Goal: Task Accomplishment & Management: Complete application form

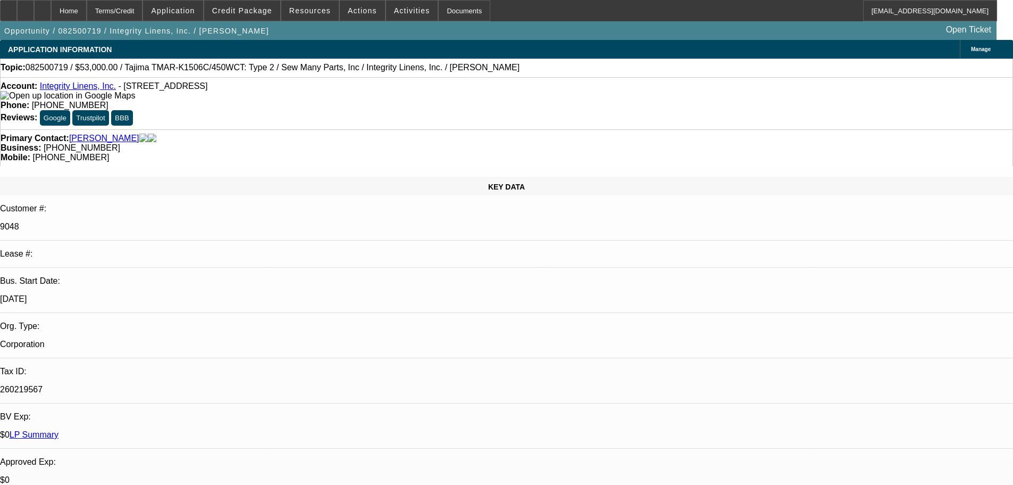
select select "0"
select select "2"
select select "0"
select select "2"
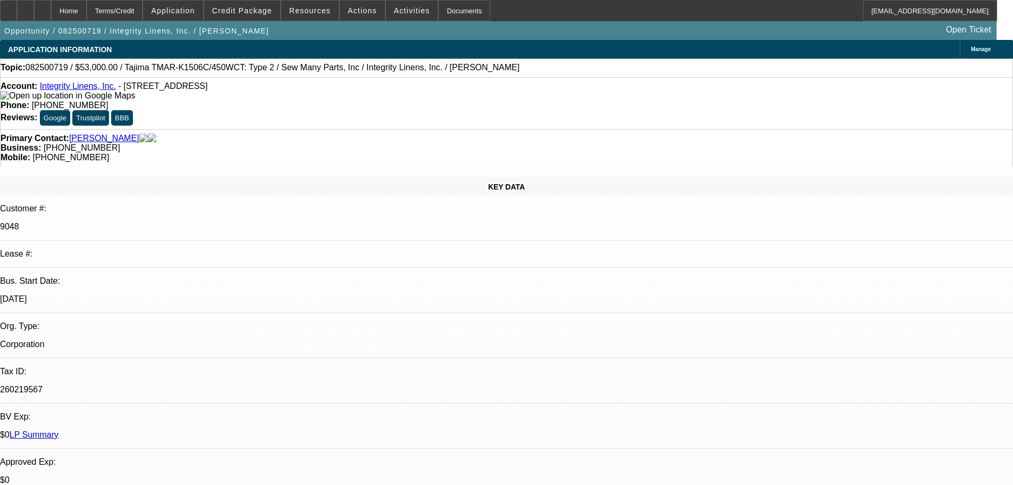
select select "0"
select select "2"
select select "0"
select select "2"
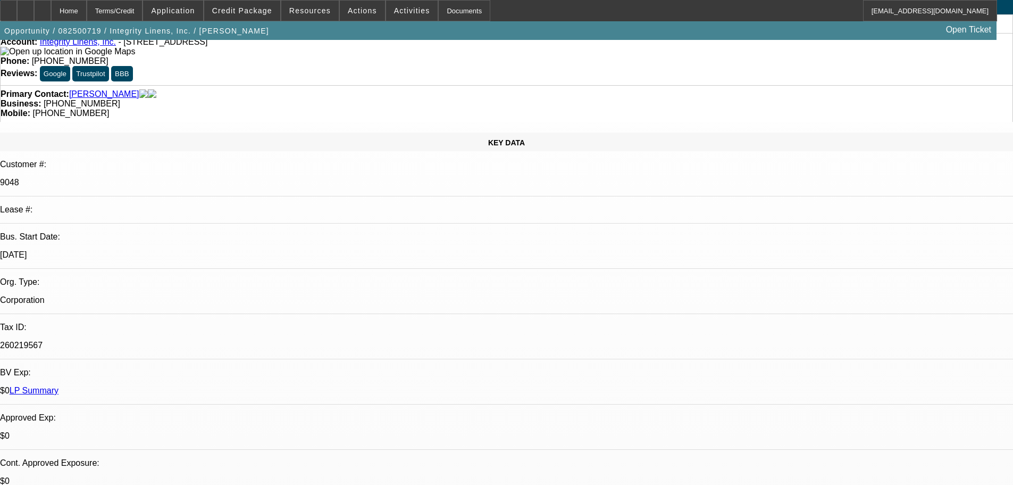
scroll to position [106, 0]
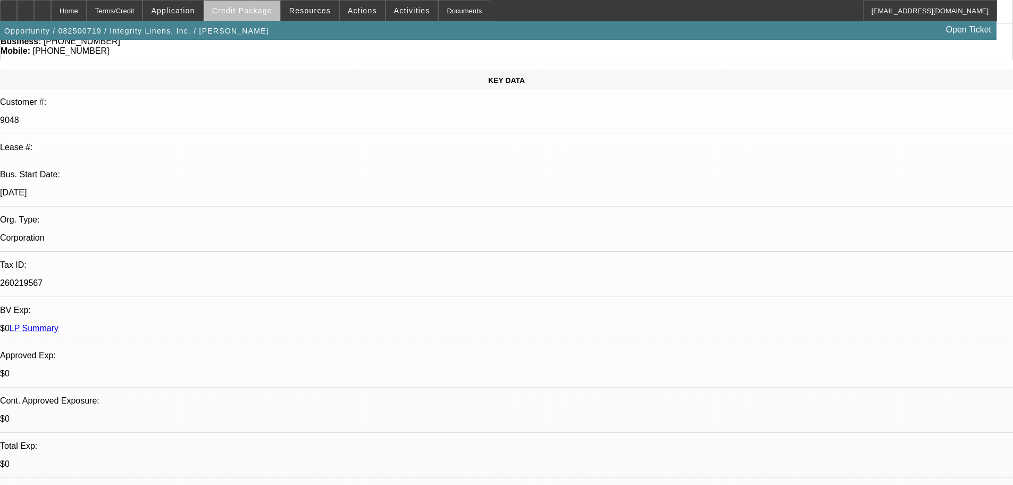
click at [263, 13] on span "Credit Package" at bounding box center [242, 10] width 60 height 9
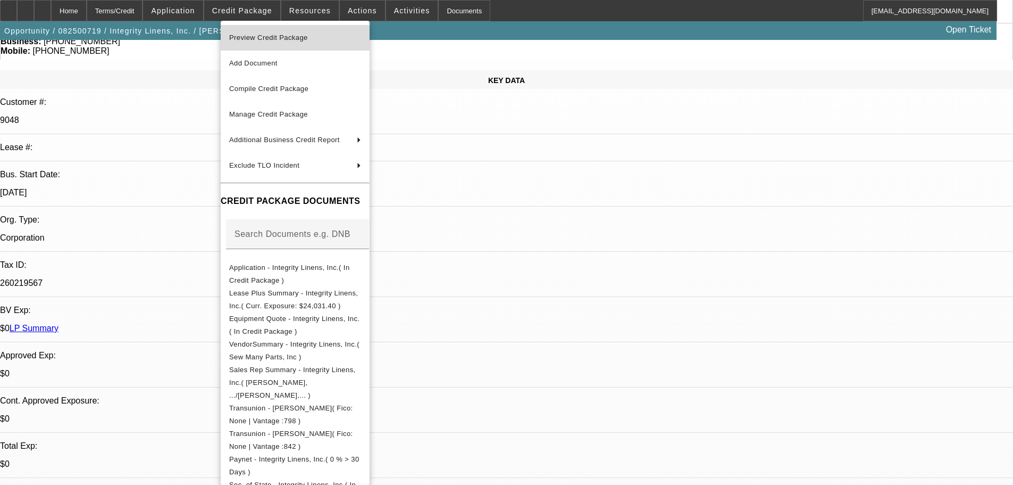
click at [272, 34] on span "Preview Credit Package" at bounding box center [268, 38] width 79 height 8
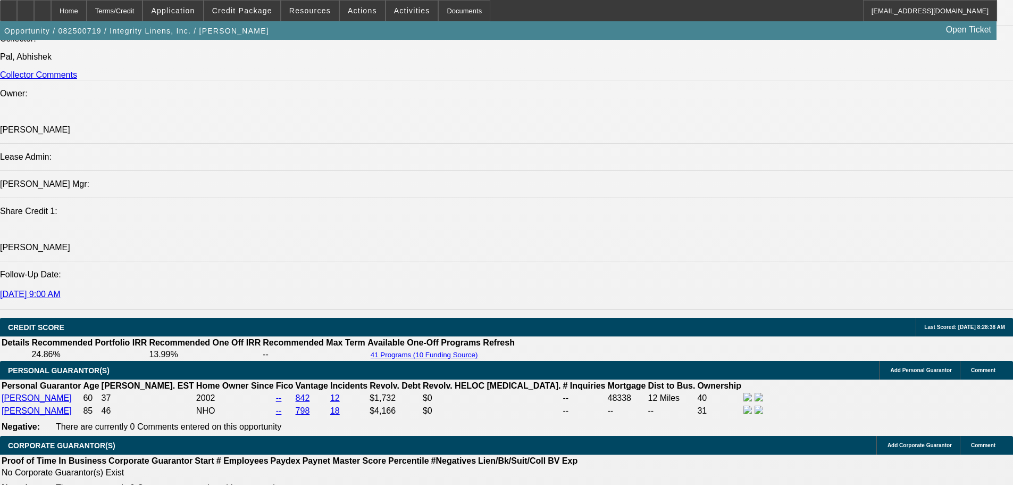
scroll to position [1330, 0]
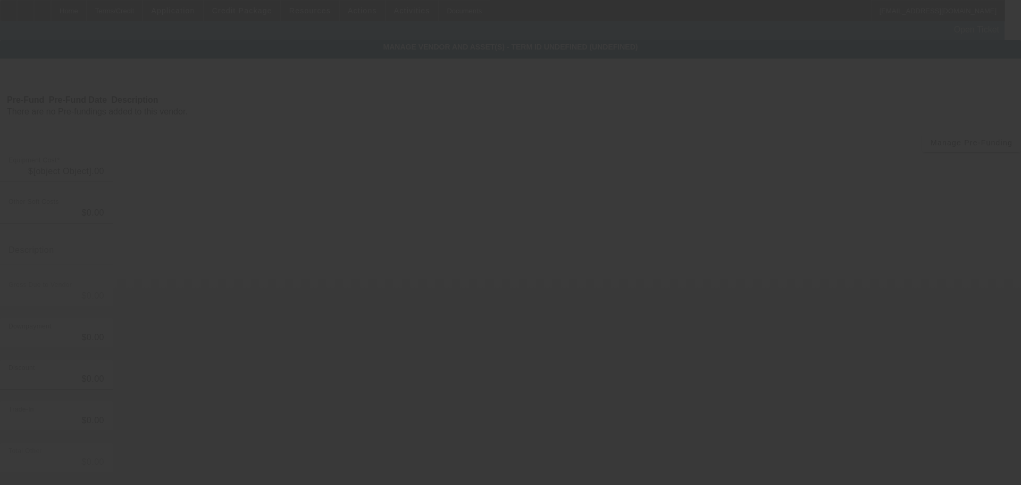
click at [239, 371] on div at bounding box center [510, 242] width 1021 height 485
type input "$53,000.00"
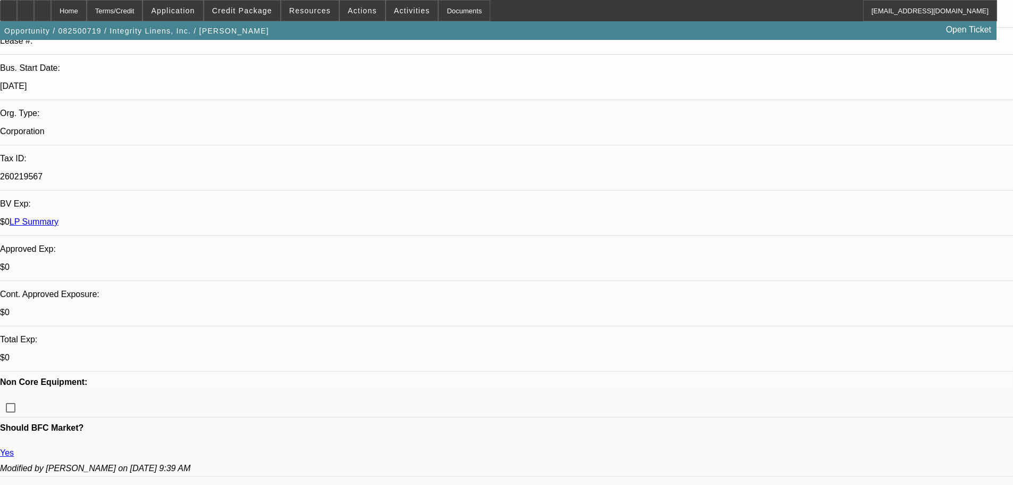
select select "0"
select select "2"
select select "0"
select select "2"
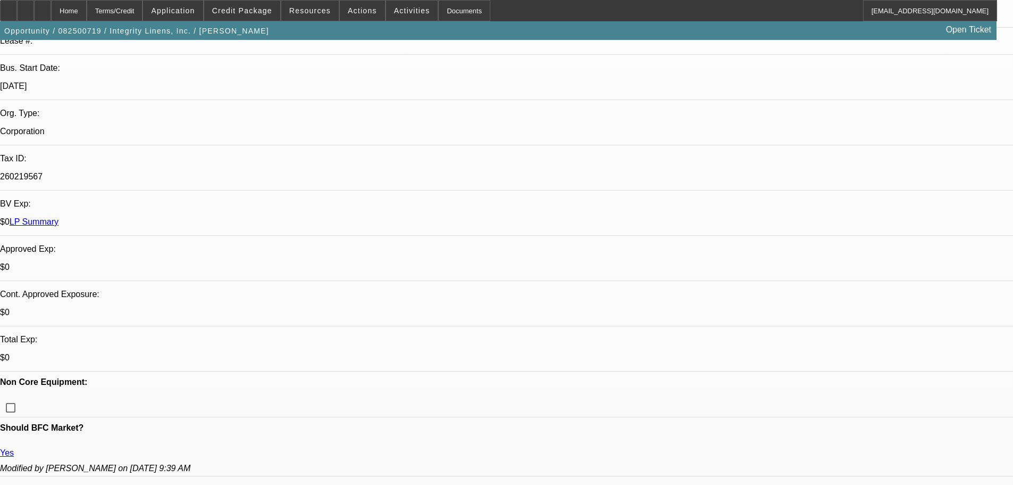
select select "0"
select select "2"
select select "0"
select select "2"
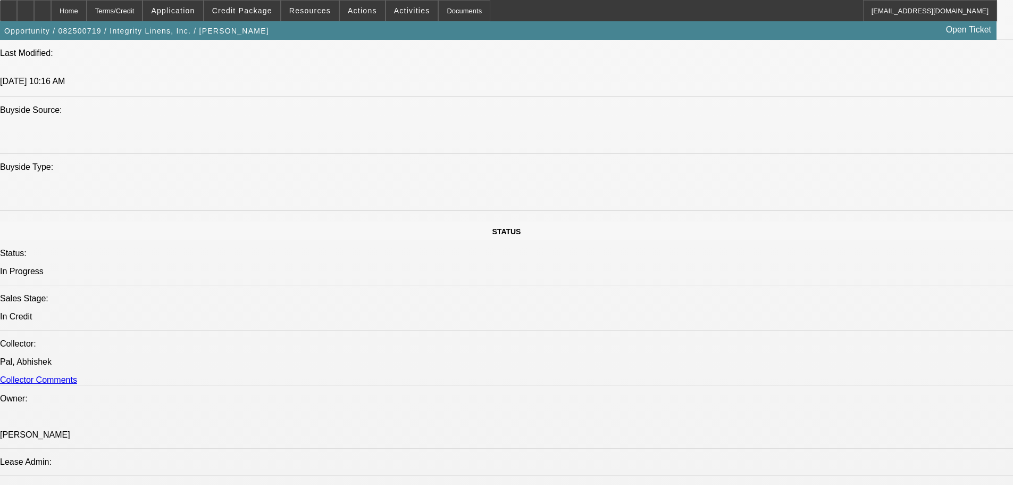
scroll to position [1117, 0]
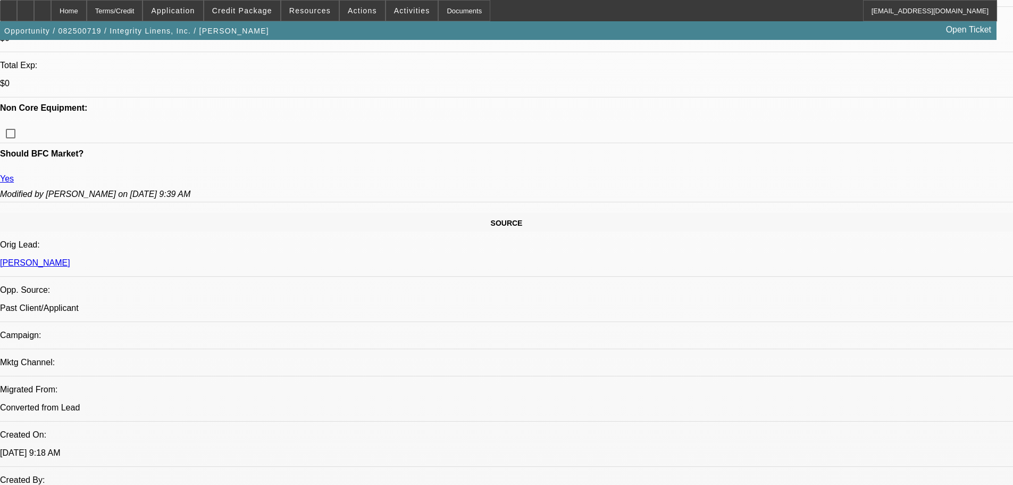
scroll to position [585, 0]
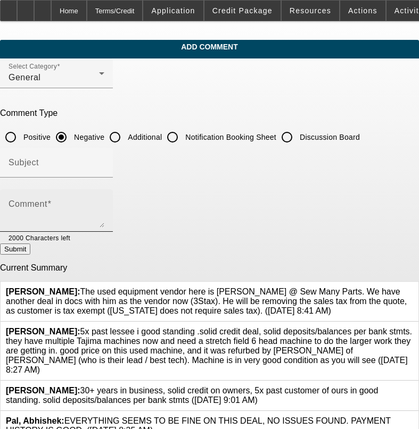
click at [104, 198] on div "Comment" at bounding box center [57, 210] width 96 height 43
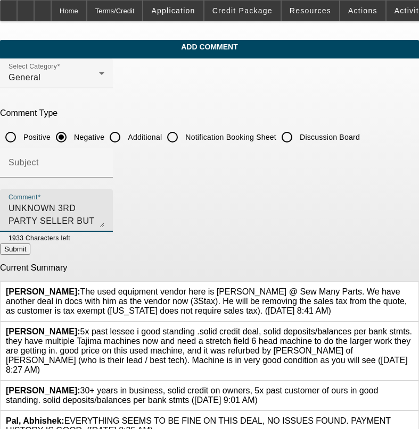
click at [104, 206] on textarea "UNKNOWN 3RD PARTY SELLER BUT NO PREFUND NEED SO PAY UPON DELIVERY," at bounding box center [57, 215] width 96 height 26
click at [104, 207] on textarea "UNKNOWN 3RD PARTY SELLER BUT NO PREFUND NEEDED SO PAY UPON DELIVERY," at bounding box center [57, 215] width 96 height 26
click at [104, 221] on textarea "UNKNOWN 3RD PARTY SELLER BUT NO PREFUND NEEDED SO PAY UPON D&A, MISSING 30% OWN…" at bounding box center [57, 215] width 96 height 26
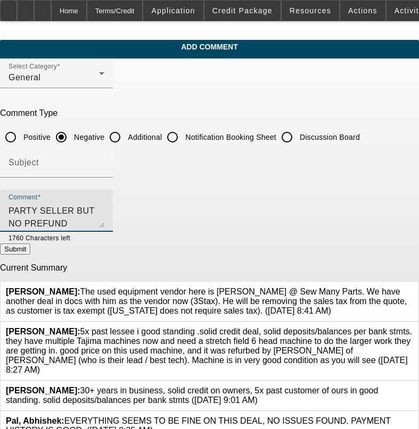
click at [104, 222] on textarea "UNKNOWN 3RD PARTY SELLER BUT NO PREFUND NEEDED SO PAY UPON D&A, MISSING 30% OWN…" at bounding box center [57, 215] width 96 height 26
click at [104, 221] on textarea "UNKNOWN 3RD PARTY SELLER BUT NO PREFUND NEEDED SO PAY UPON D&A, MISSING 30% OWN…" at bounding box center [57, 215] width 96 height 26
click at [104, 222] on textarea "UNKNOWN 3RD PARTY SELLER BUT NO PREFUND NEEDED SO PAY UPON D&A, MISSING 30% OWN…" at bounding box center [57, 215] width 96 height 26
type textarea "UNKNOWN 3RD PARTY SELLER BUT NO PREFUND NEEDED SO PAY UPON D&A, MISSING 30% OWN…"
click at [30, 254] on button "Submit" at bounding box center [15, 249] width 30 height 11
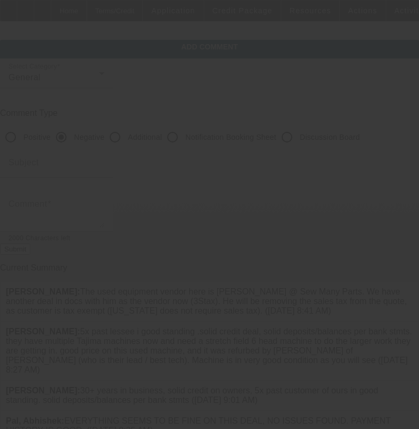
scroll to position [0, 0]
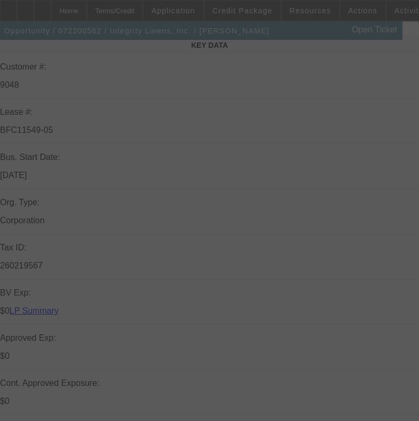
scroll to position [160, 0]
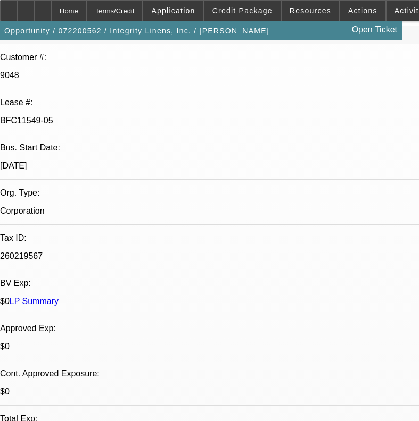
select select "0"
select select "2"
select select "0"
select select "2"
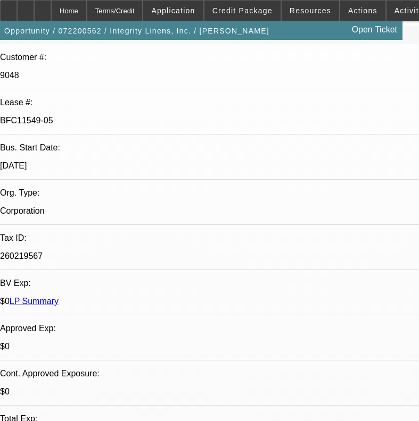
select select "0"
select select "2"
select select "0"
select select "2"
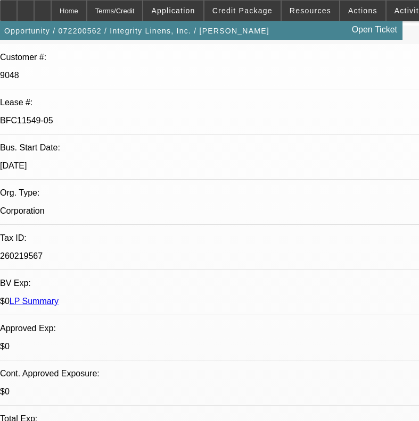
select select "0"
select select "2"
select select "0"
select select "2"
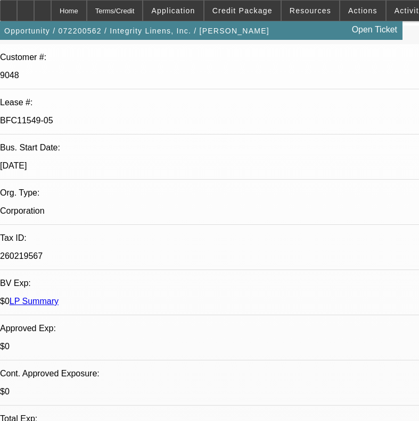
select select "0"
select select "2"
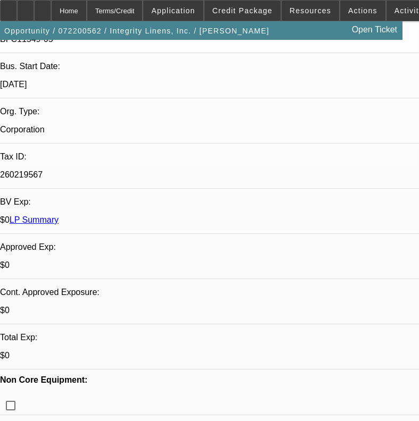
scroll to position [266, 0]
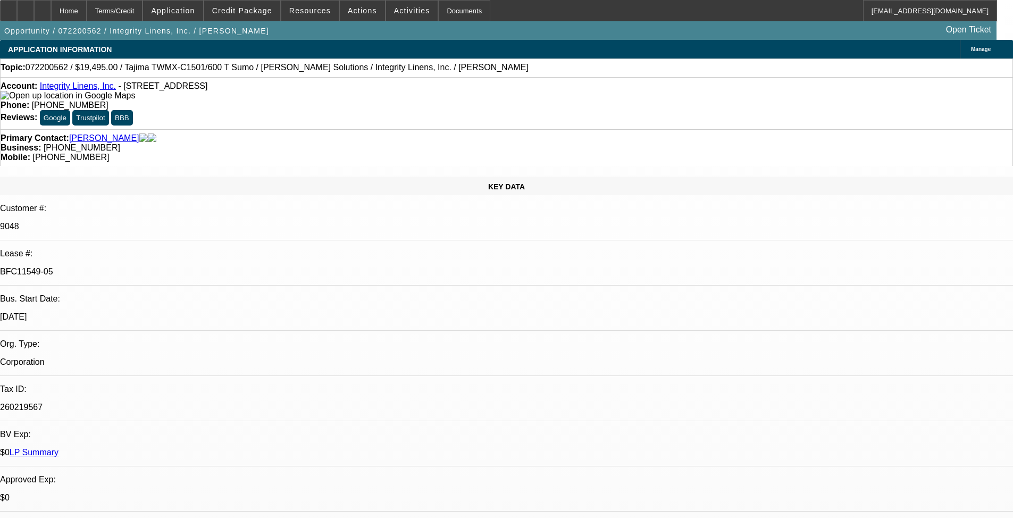
select select "0"
select select "2"
select select "0"
select select "2"
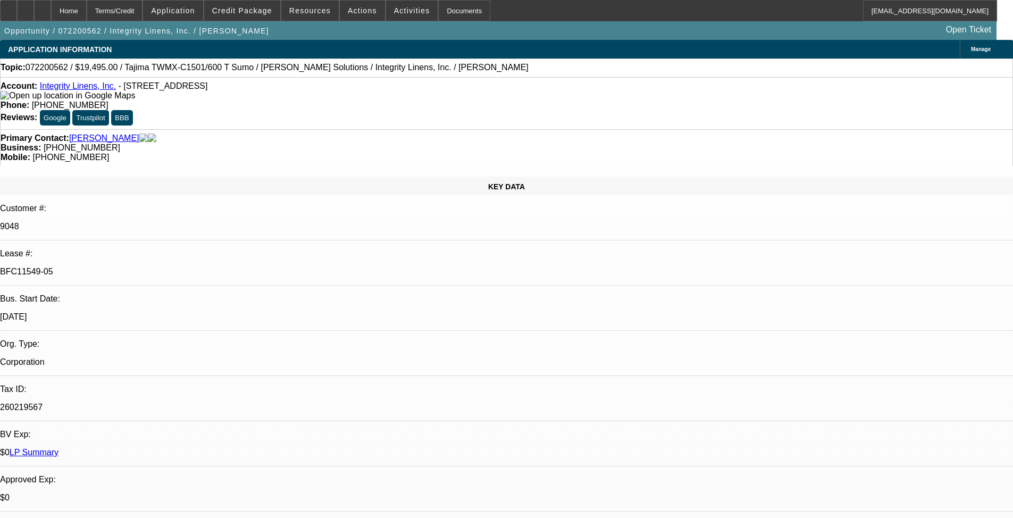
select select "0"
select select "2"
select select "0"
select select "2"
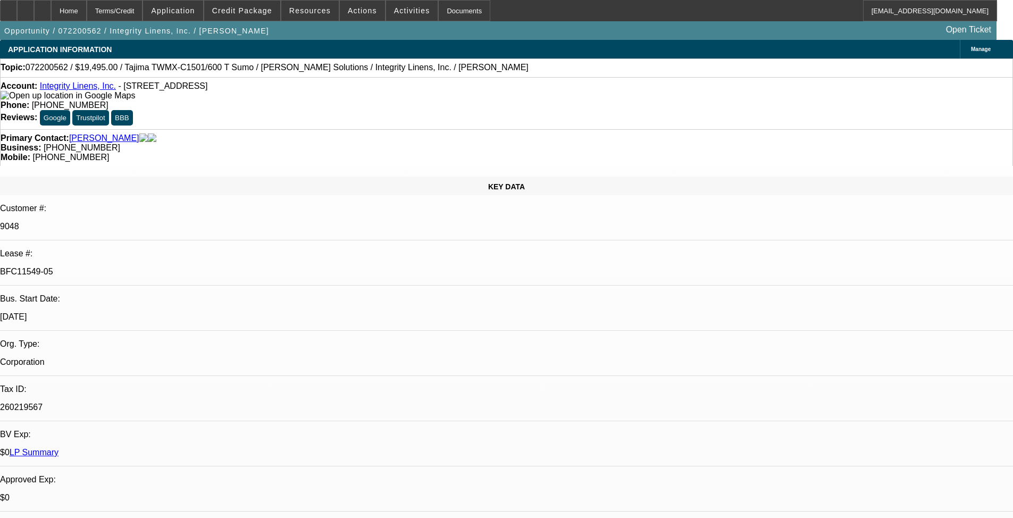
select select "0"
select select "2"
select select "0"
select select "2"
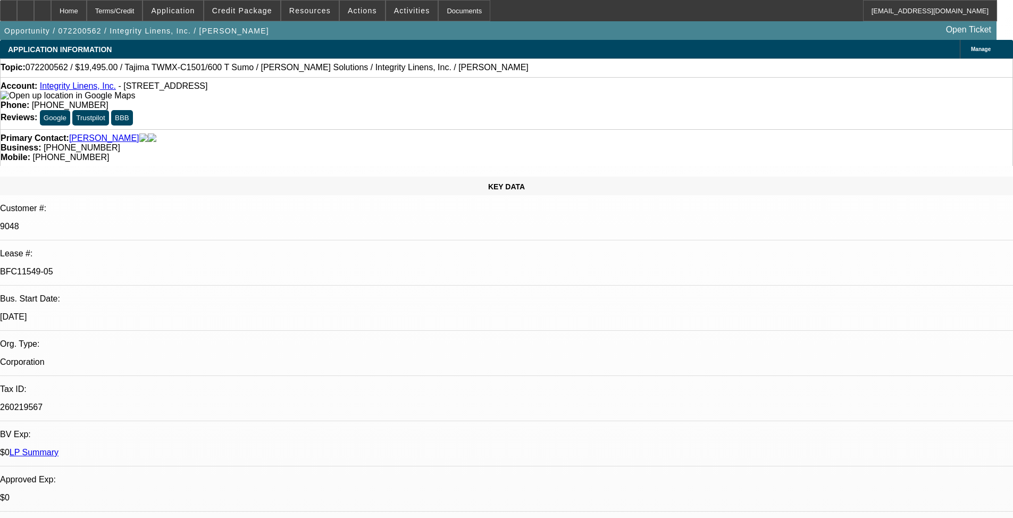
select select "0"
select select "2"
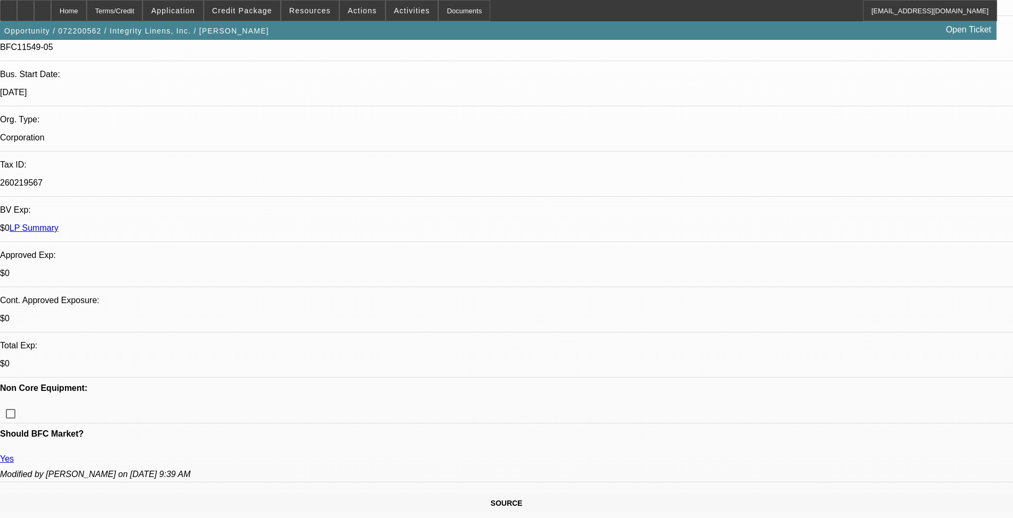
scroll to position [213, 0]
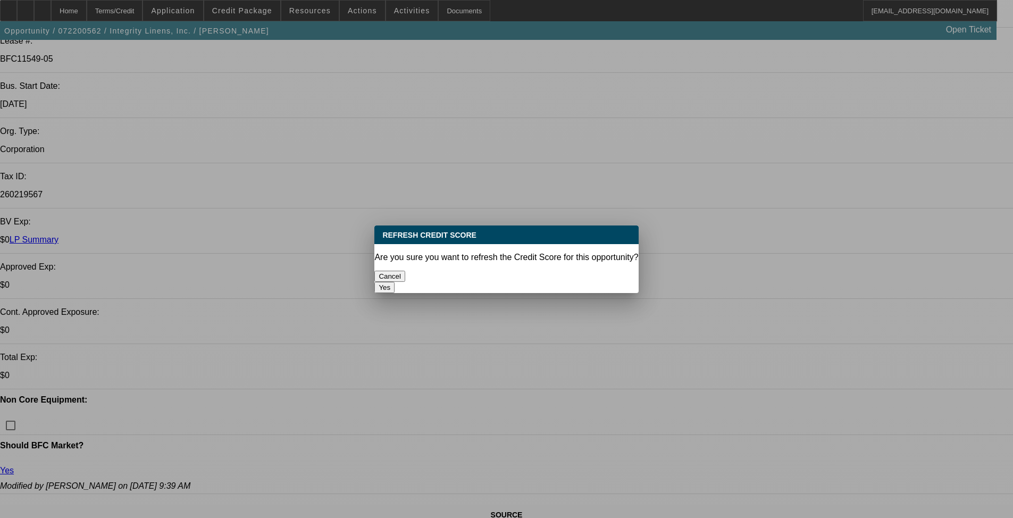
click at [395, 282] on button "Yes" at bounding box center [384, 287] width 20 height 11
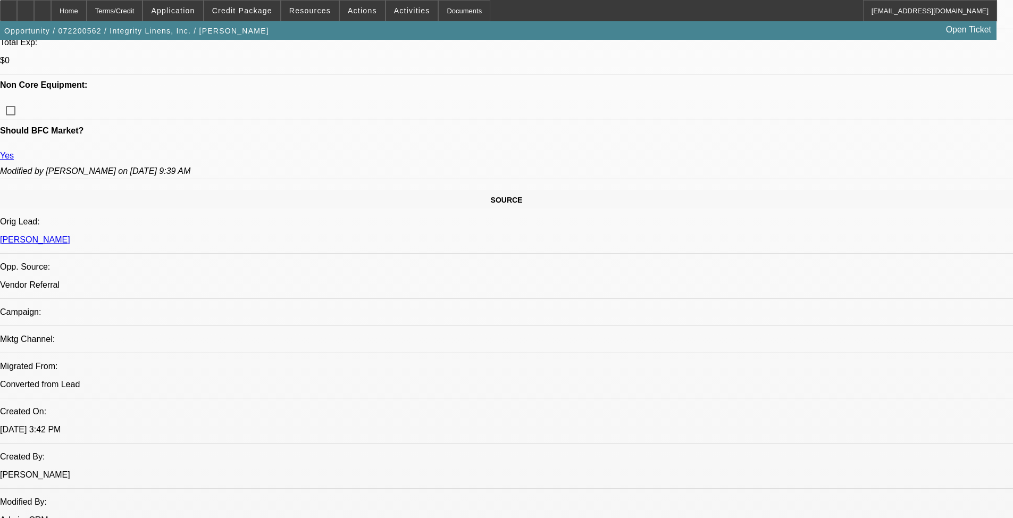
scroll to position [565, 0]
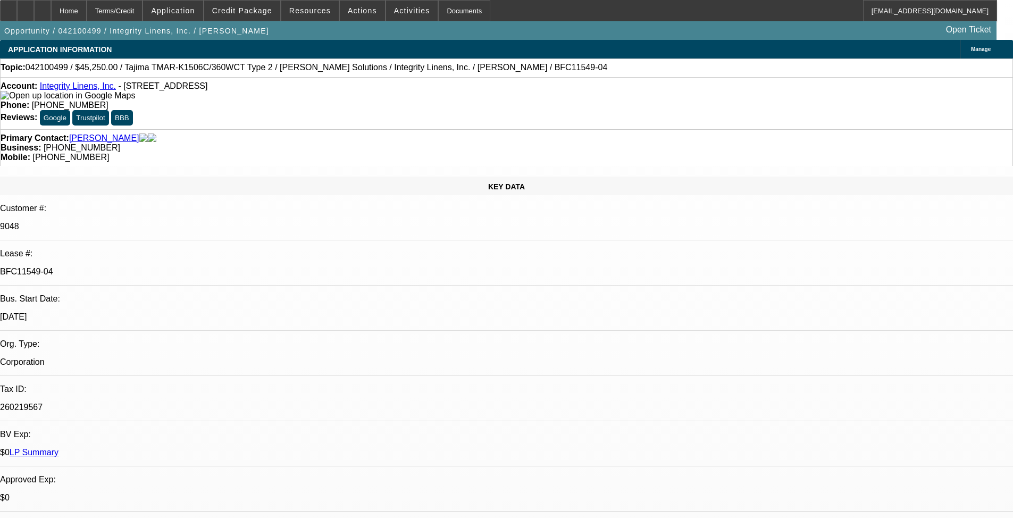
select select "0"
select select "2"
select select "0"
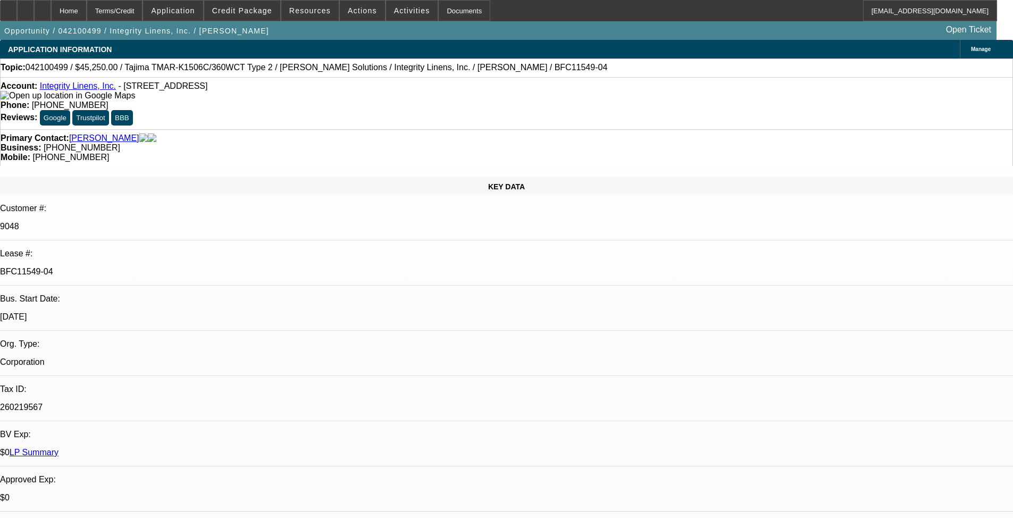
select select "0"
select select "2"
select select "0"
select select "2"
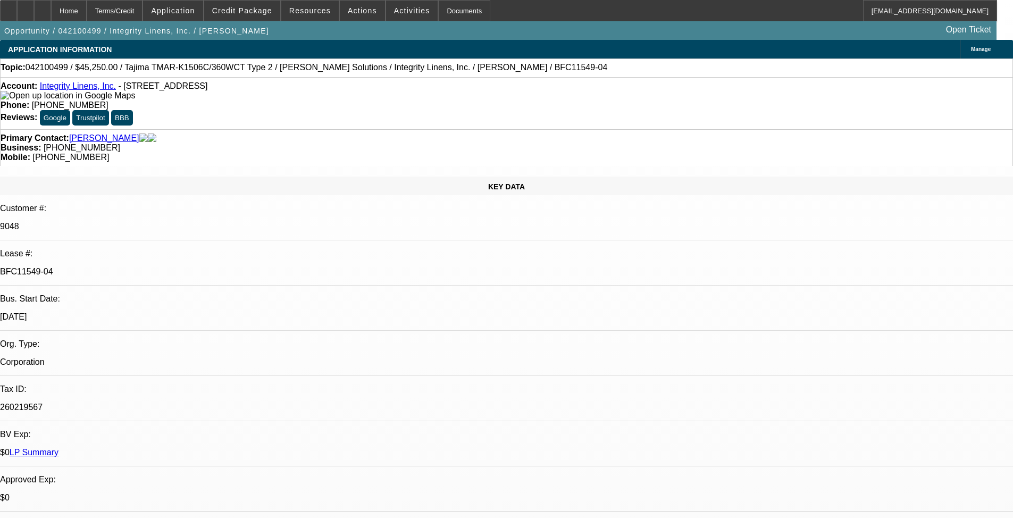
select select "2"
select select "0"
select select "2"
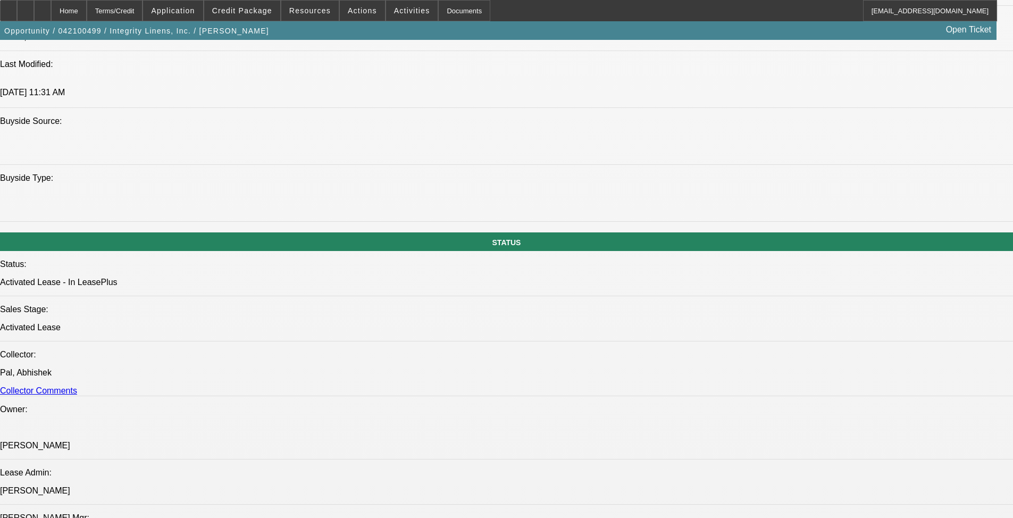
scroll to position [1551, 0]
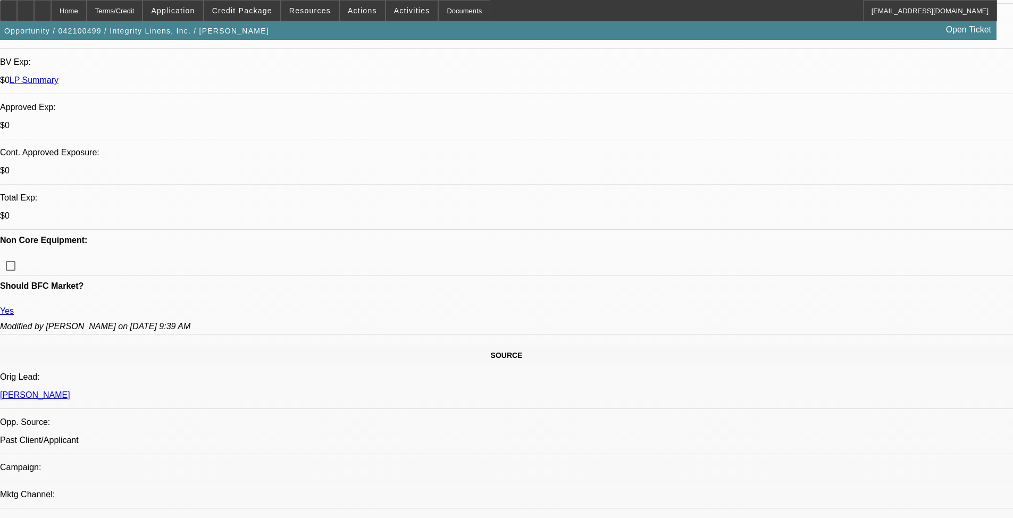
scroll to position [1445, 0]
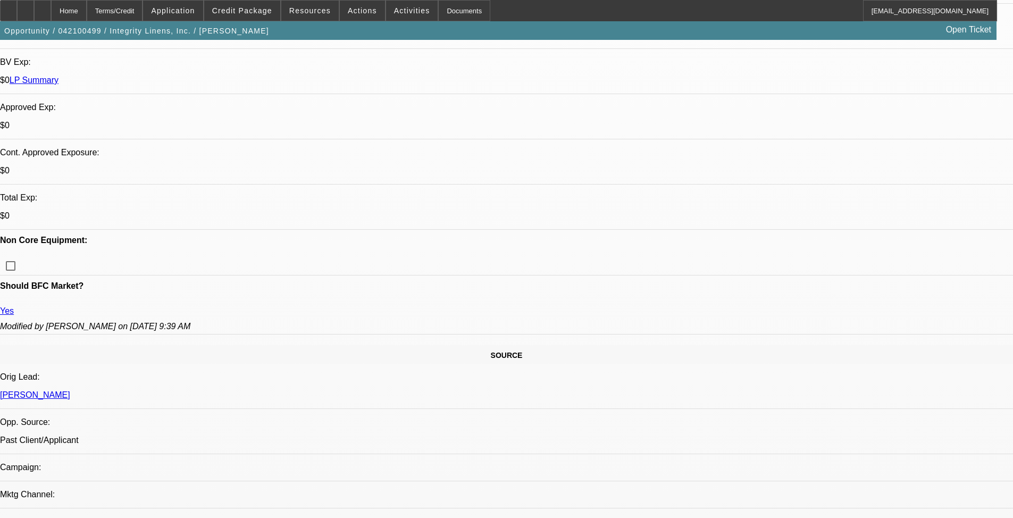
scroll to position [1338, 0]
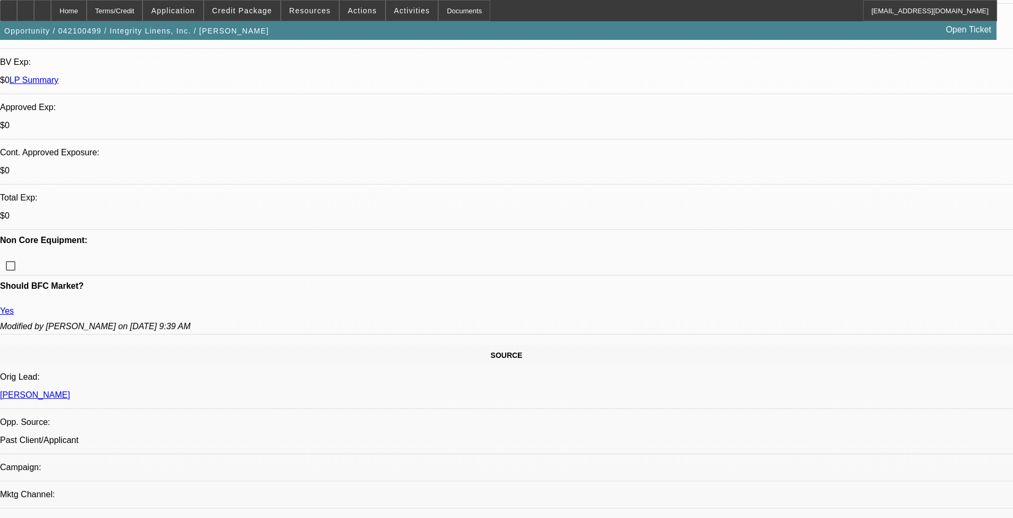
scroll to position [1072, 0]
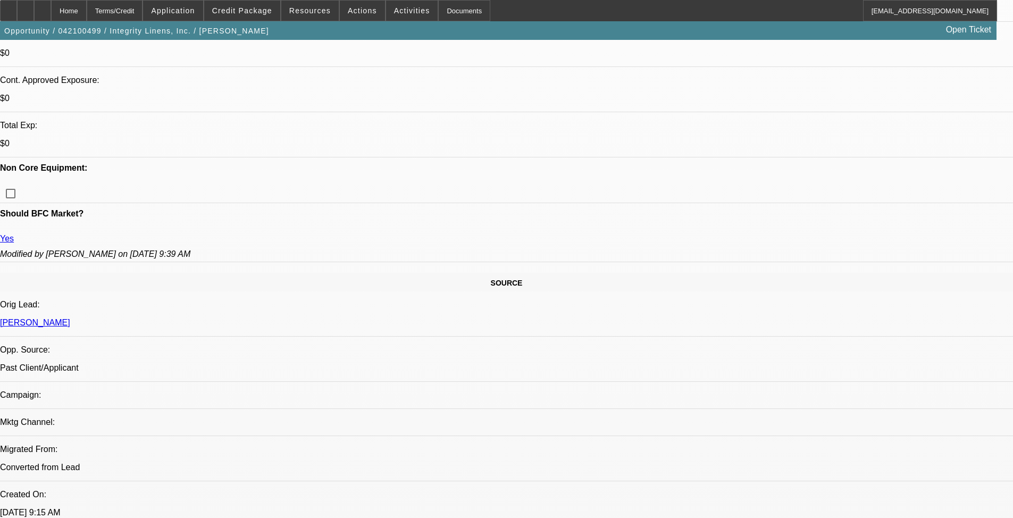
scroll to position [585, 0]
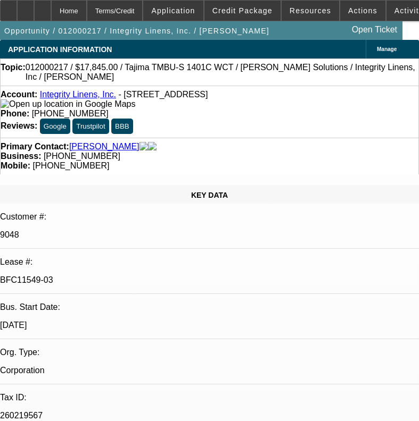
select select "0"
select select "2"
select select "0"
select select "2"
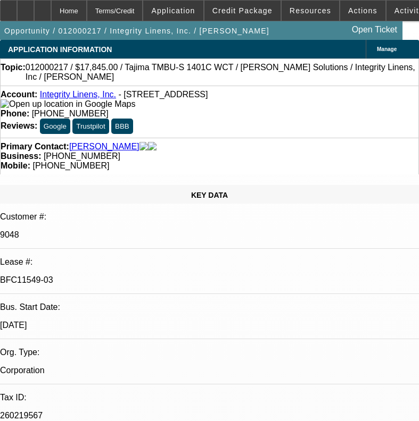
select select "0"
select select "2"
select select "0.1"
select select "4"
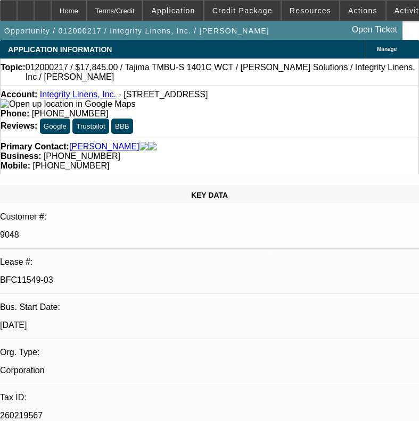
select select "0"
select select "2"
select select "0.1"
select select "4"
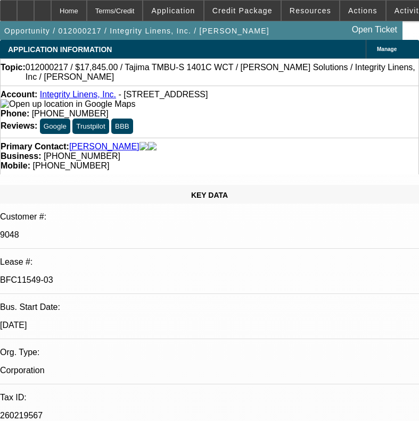
select select "0"
select select "2"
select select "0.1"
select select "4"
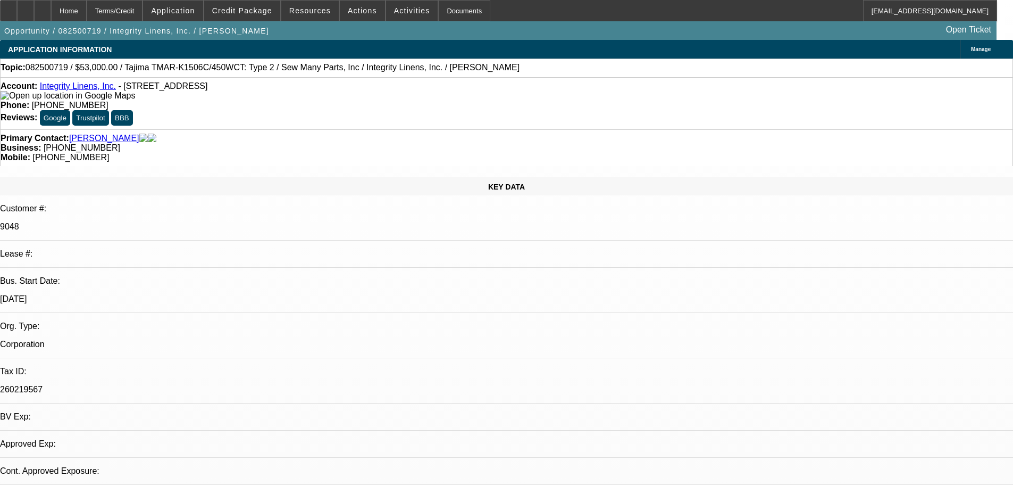
select select "0"
select select "2"
select select "0"
select select "2"
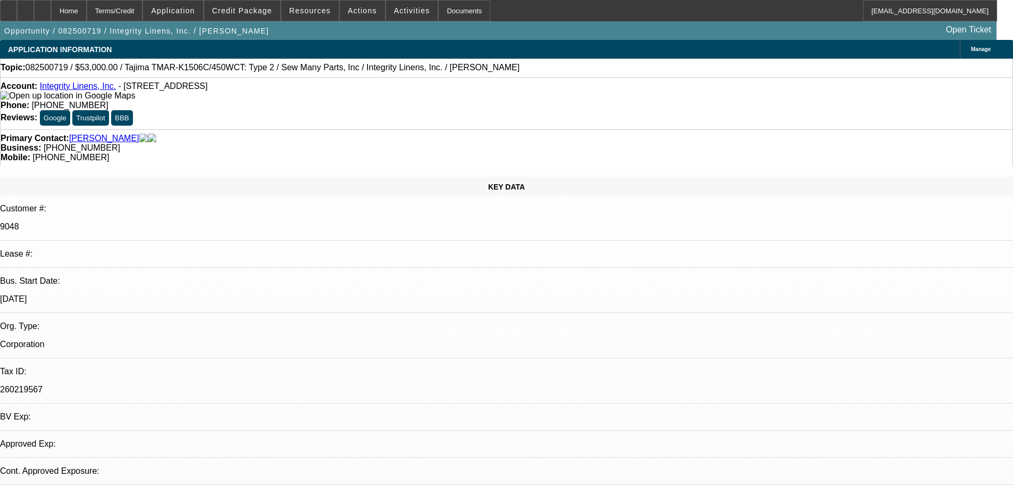
select select "0"
select select "2"
select select "0"
select select "2"
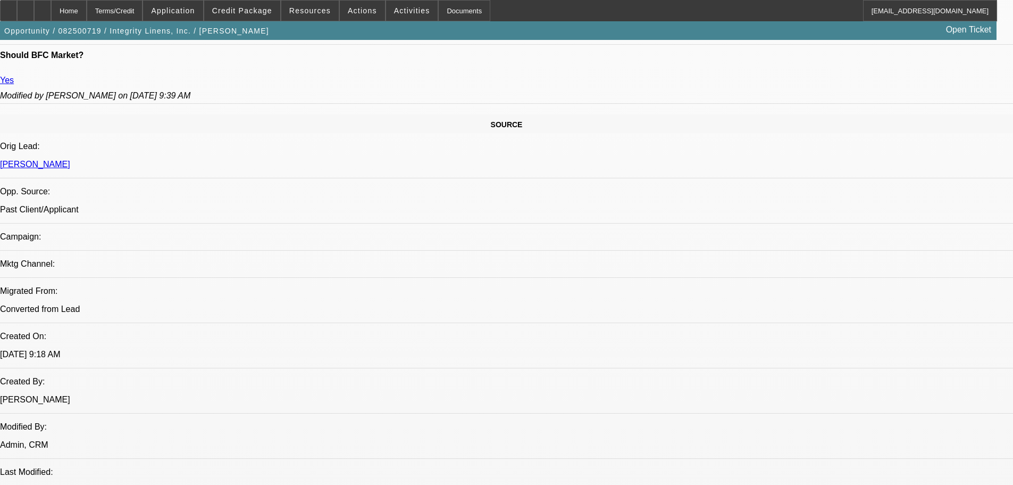
scroll to position [106, 0]
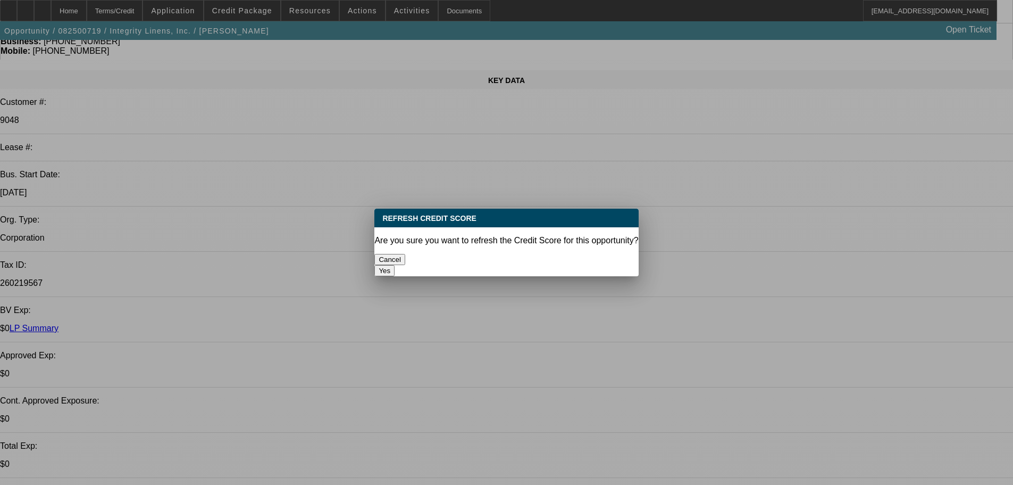
scroll to position [0, 0]
click at [395, 265] on button "Yes" at bounding box center [384, 270] width 20 height 11
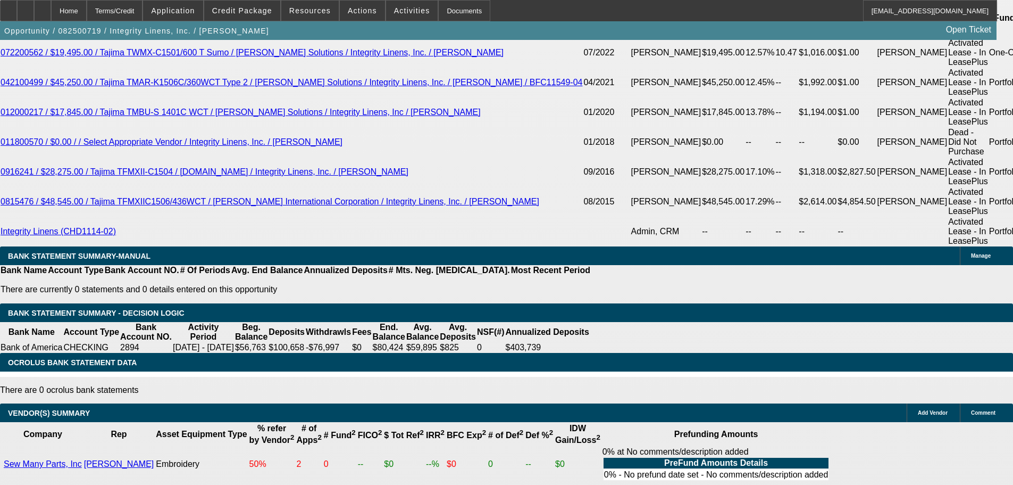
scroll to position [1972, 0]
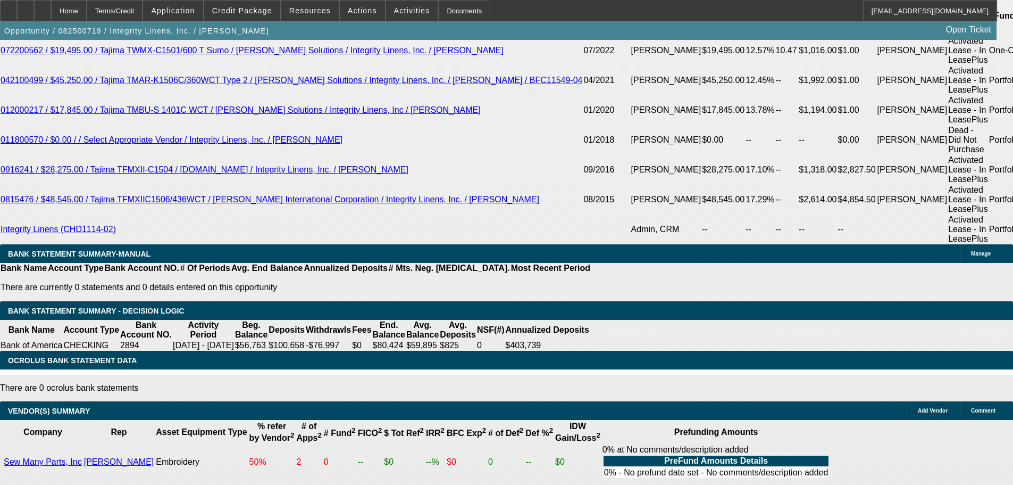
select select "6"
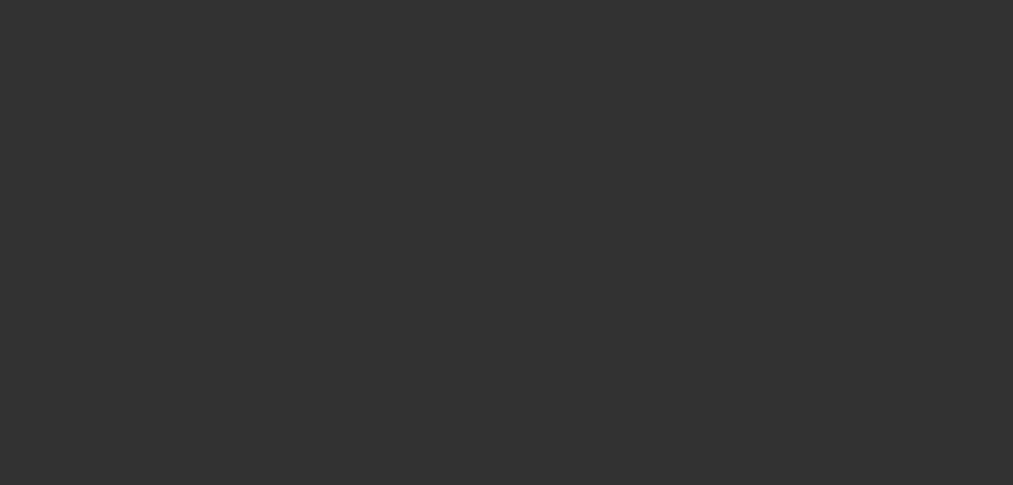
scroll to position [0, 0]
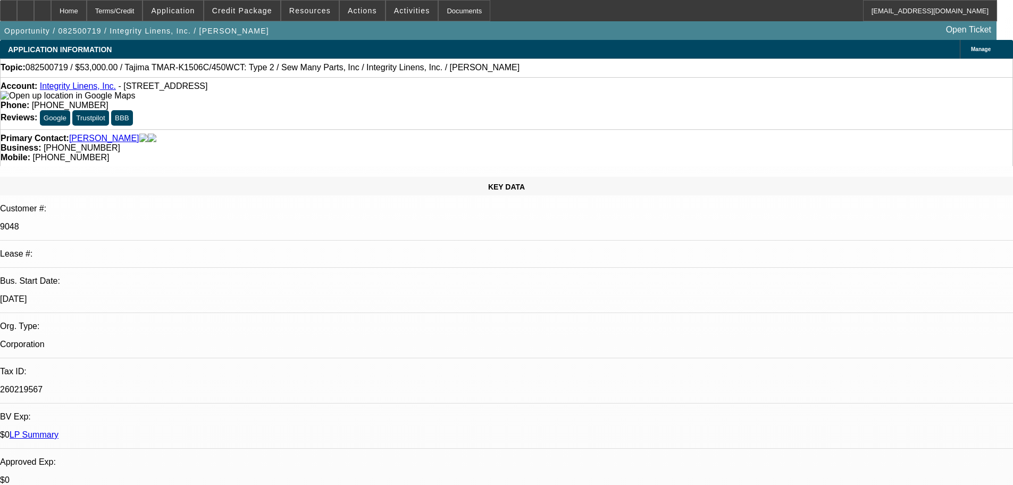
type textarea "H"
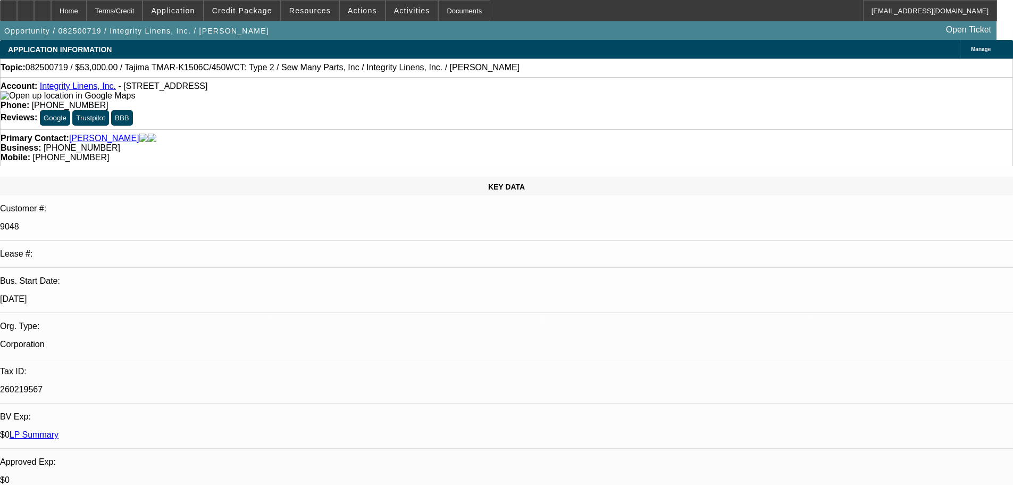
type textarea "[PERSON_NAME]- WHERES THE OTHER 29% OWNERSHIP AS ALL PRIOR DEAL S ONLY HAD PAT …"
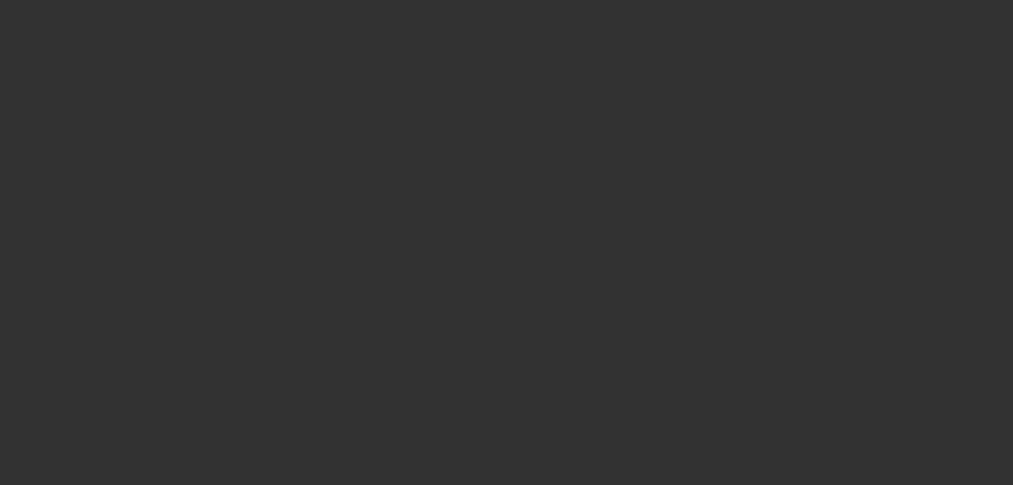
select select "0"
select select "2"
select select "0"
select select "2"
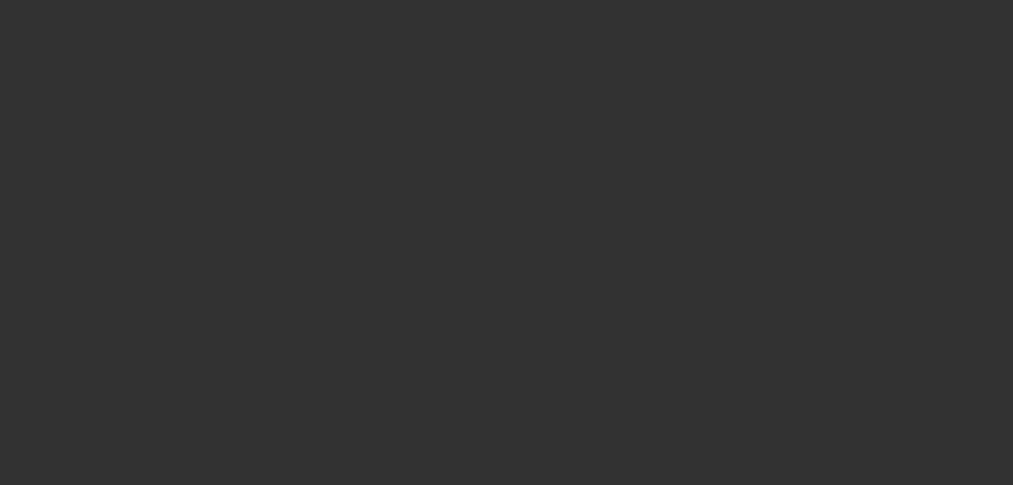
select select "0"
select select "2"
select select "0"
select select "2"
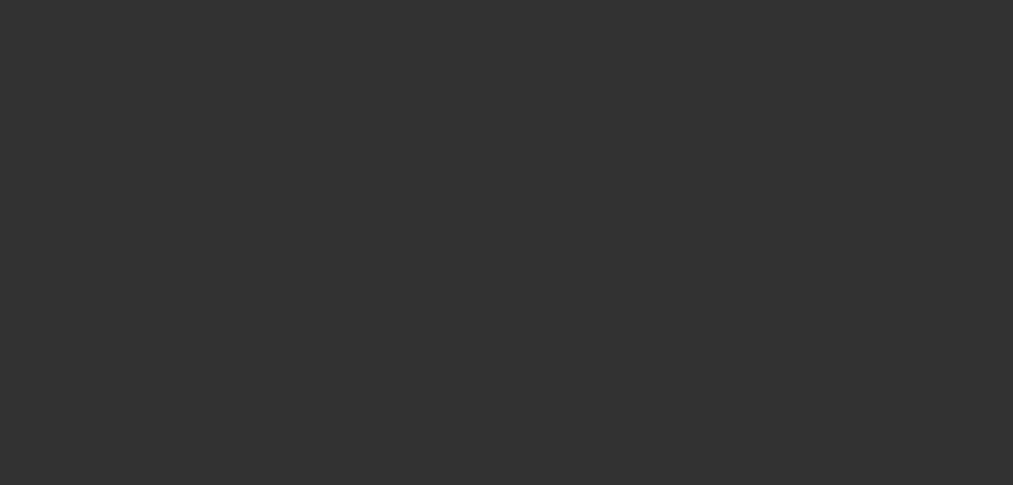
select select "0"
select select "2"
select select "0"
select select "2"
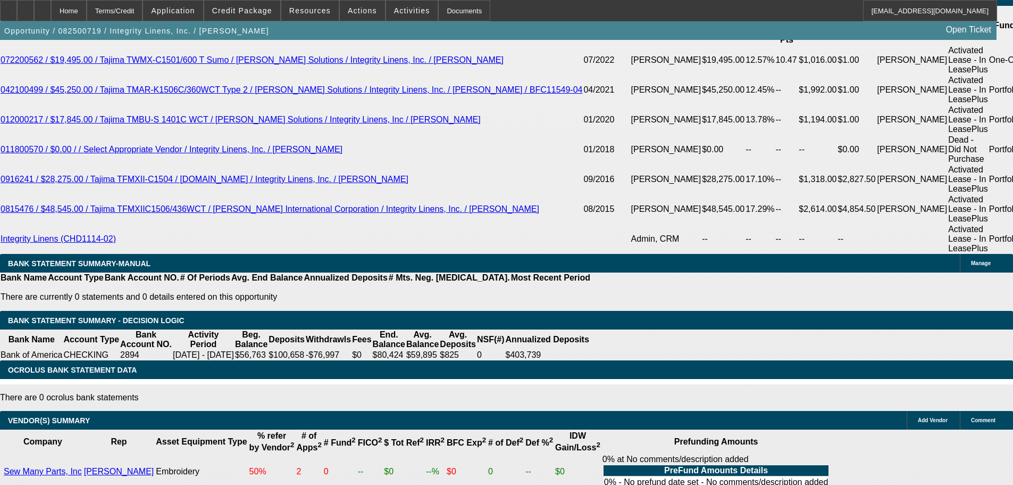
scroll to position [1972, 0]
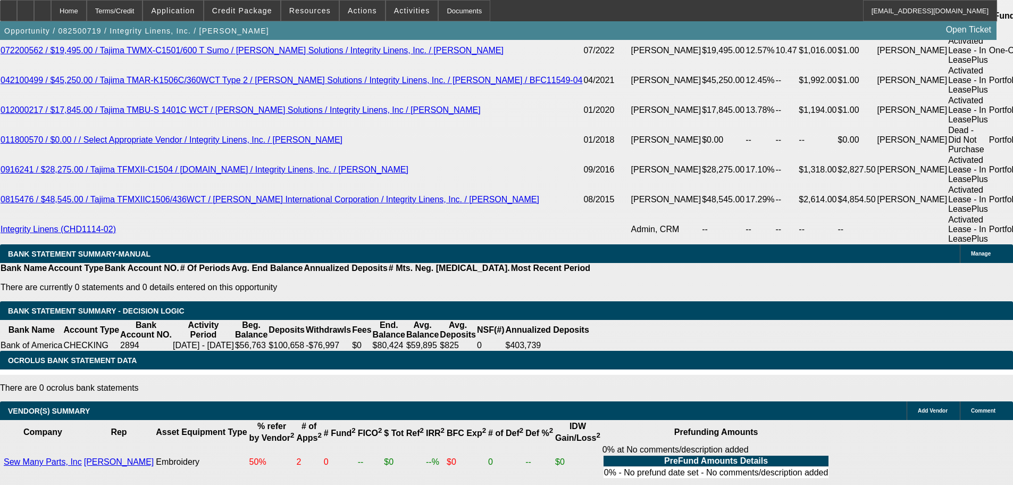
select select "6"
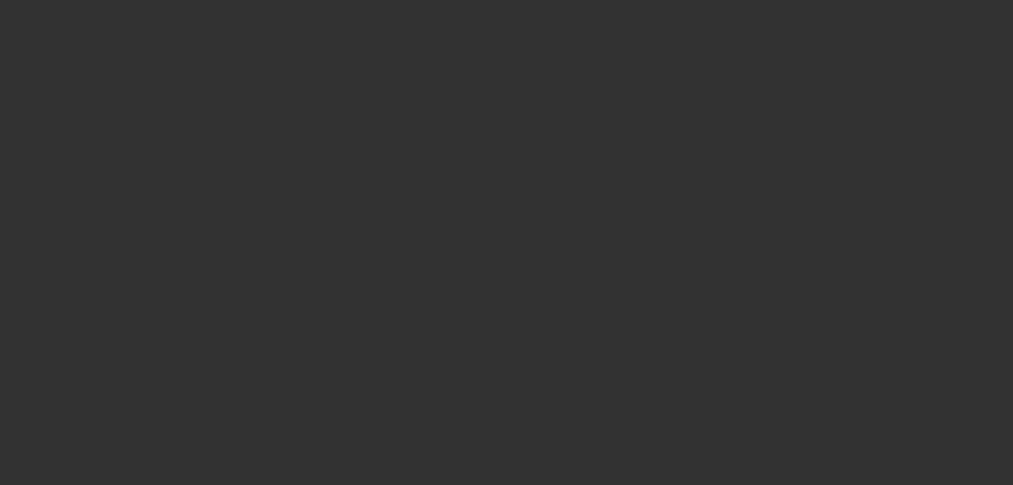
scroll to position [0, 0]
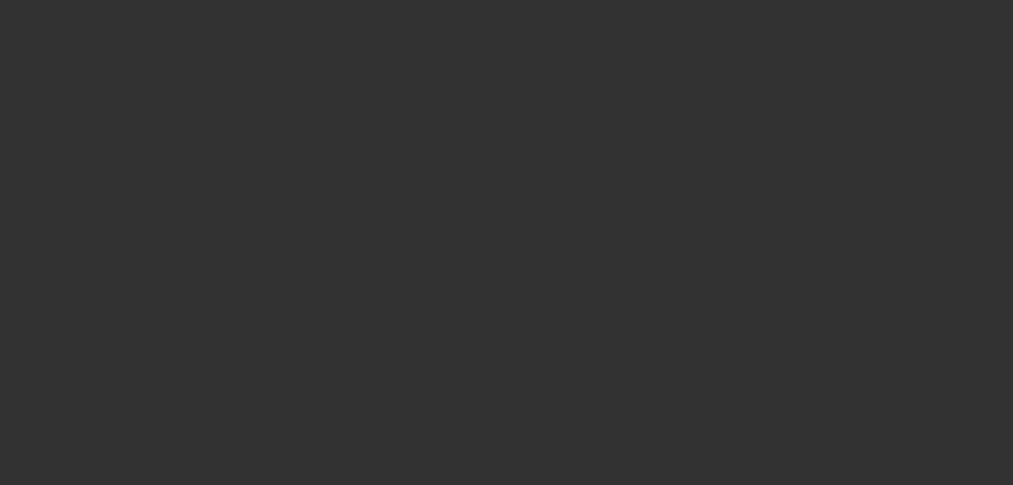
select select "0"
select select "2"
select select "0"
select select "2"
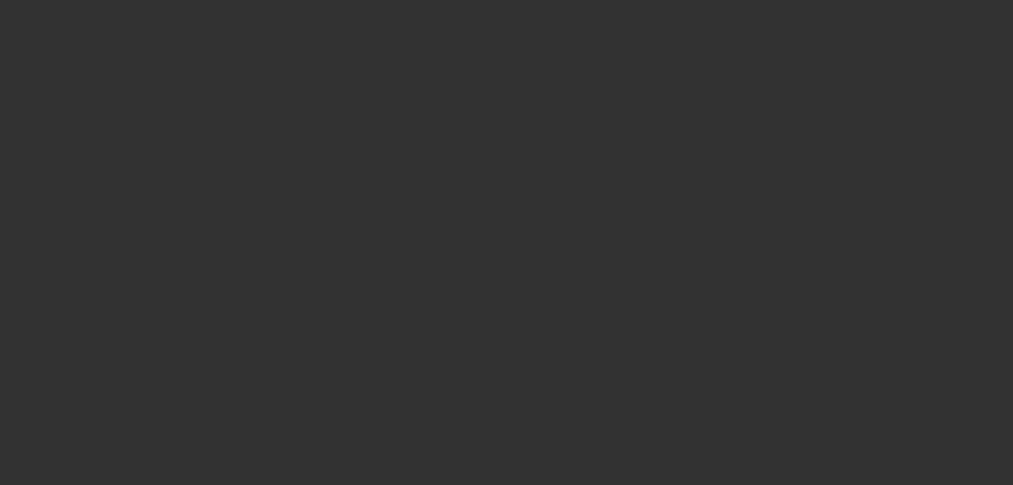
select select "0"
select select "2"
select select "0"
select select "2"
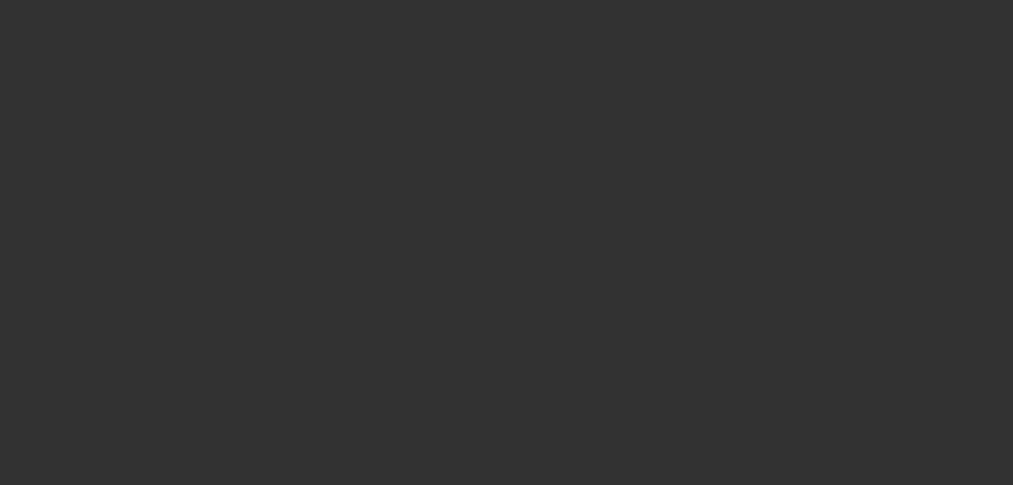
select select "0"
select select "2"
select select "0"
select select "2"
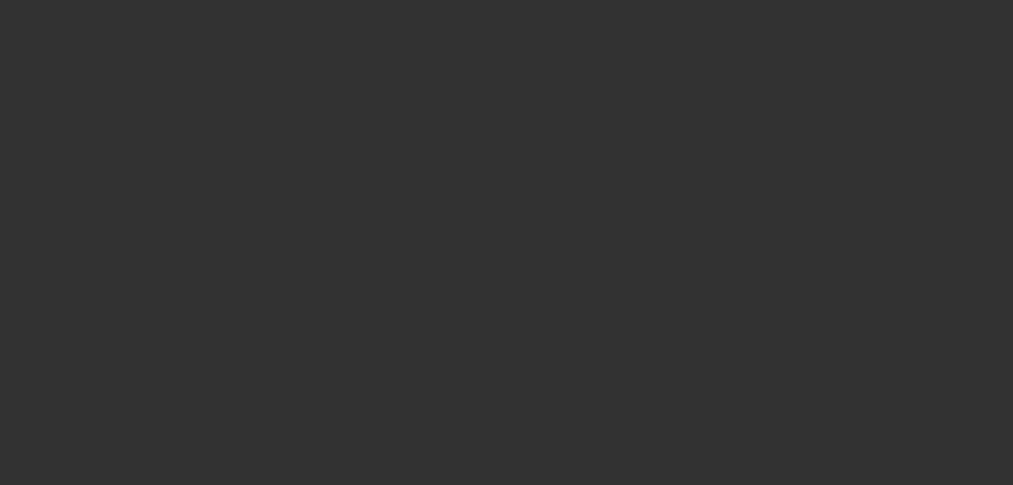
select select "0"
select select "2"
select select "0"
select select "2"
